Goal: Entertainment & Leisure: Consume media (video, audio)

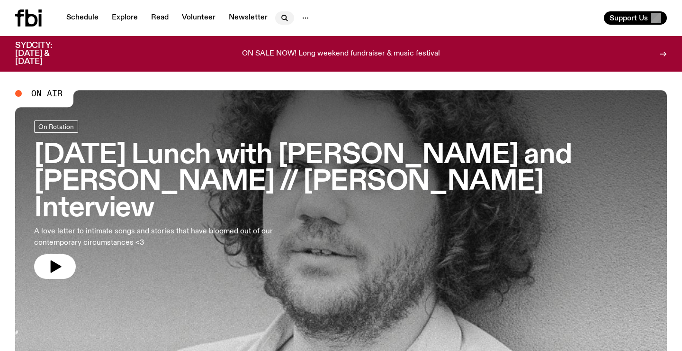
click at [284, 19] on icon "button" at bounding box center [284, 17] width 11 height 11
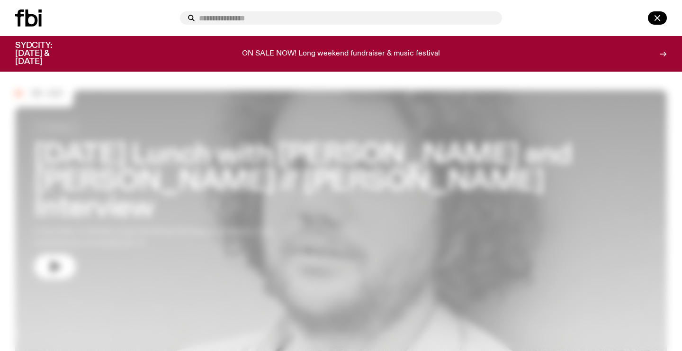
click at [284, 19] on input "text" at bounding box center [347, 18] width 296 height 8
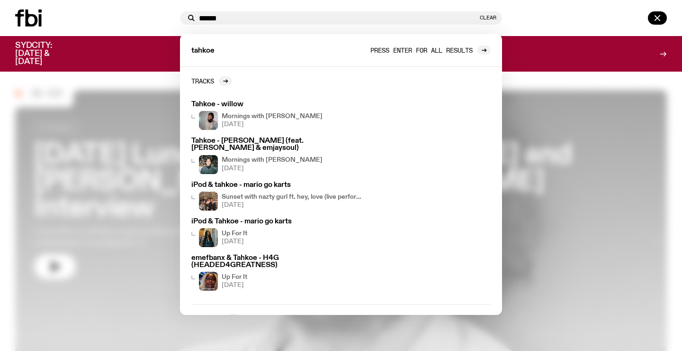
type input "******"
click at [440, 49] on span "Press enter for all results" at bounding box center [422, 49] width 102 height 7
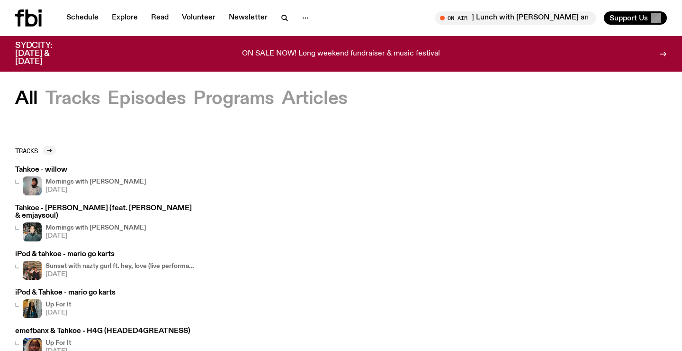
click at [31, 12] on icon at bounding box center [28, 17] width 27 height 17
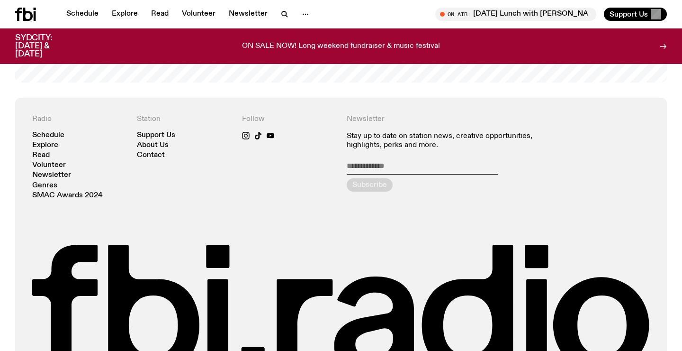
scroll to position [2092, 0]
